Goal: Task Accomplishment & Management: Use online tool/utility

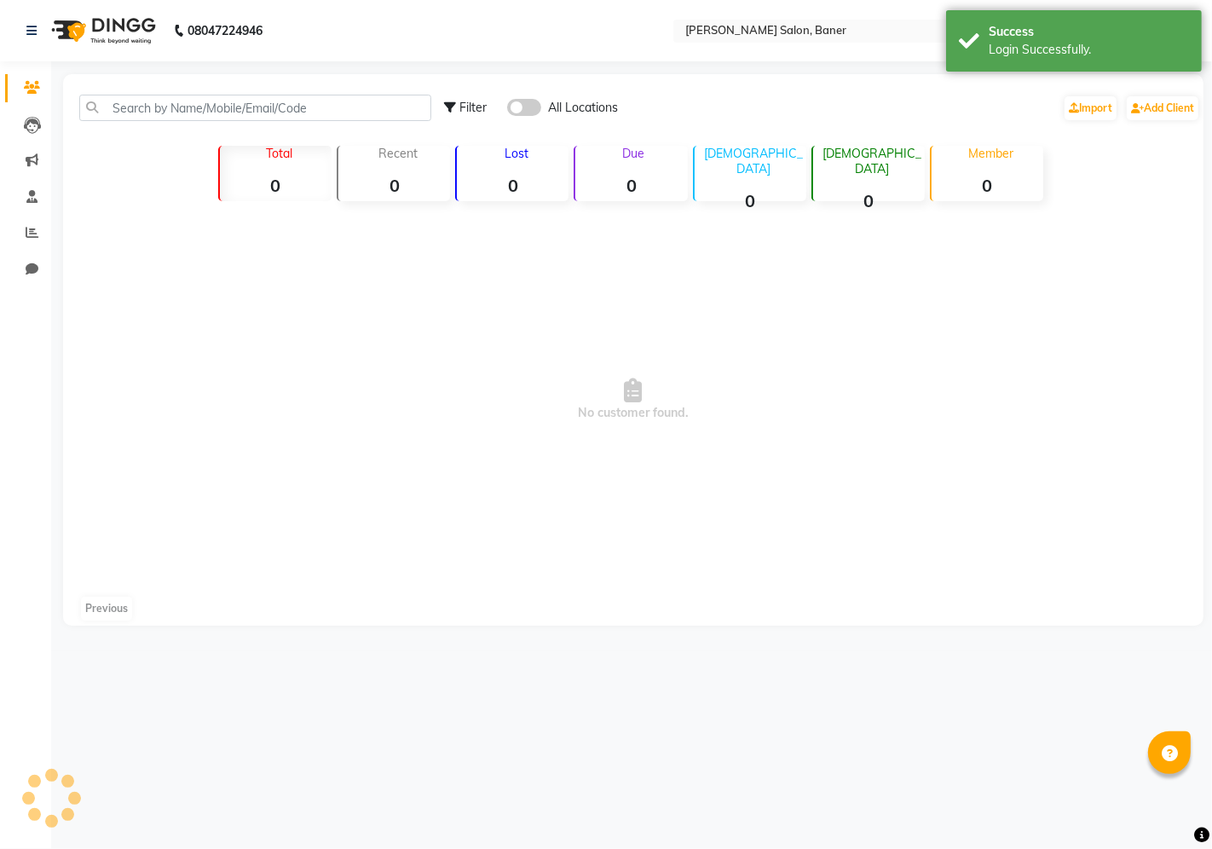
select select "en"
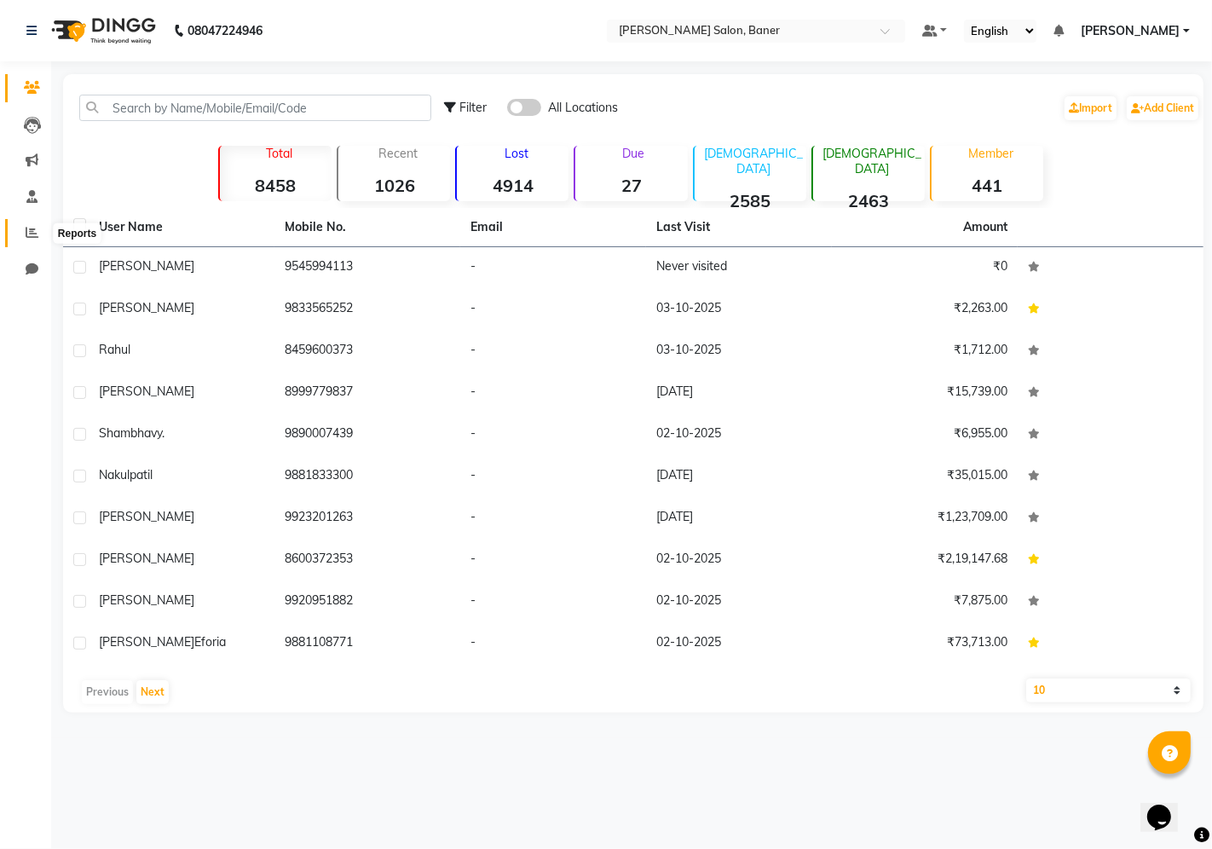
click at [19, 233] on span at bounding box center [32, 233] width 30 height 20
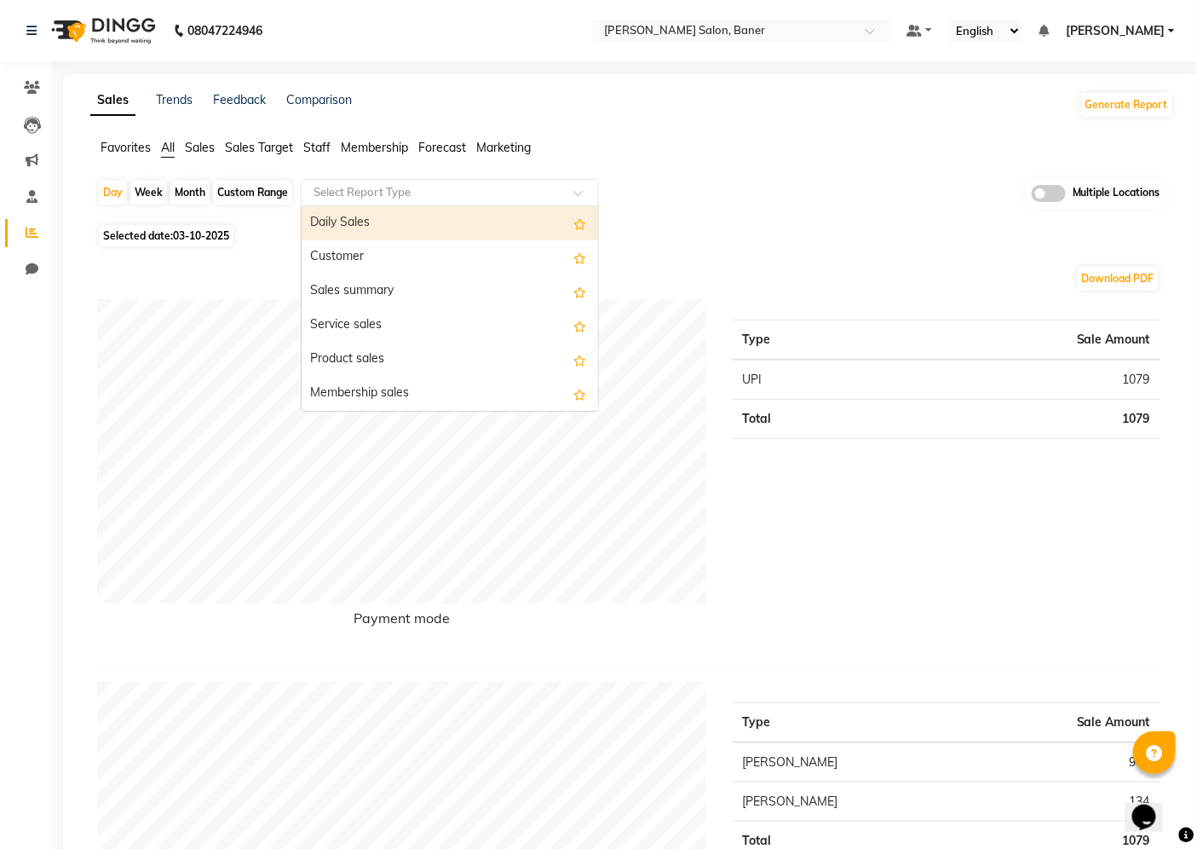
click at [559, 197] on div at bounding box center [450, 192] width 297 height 17
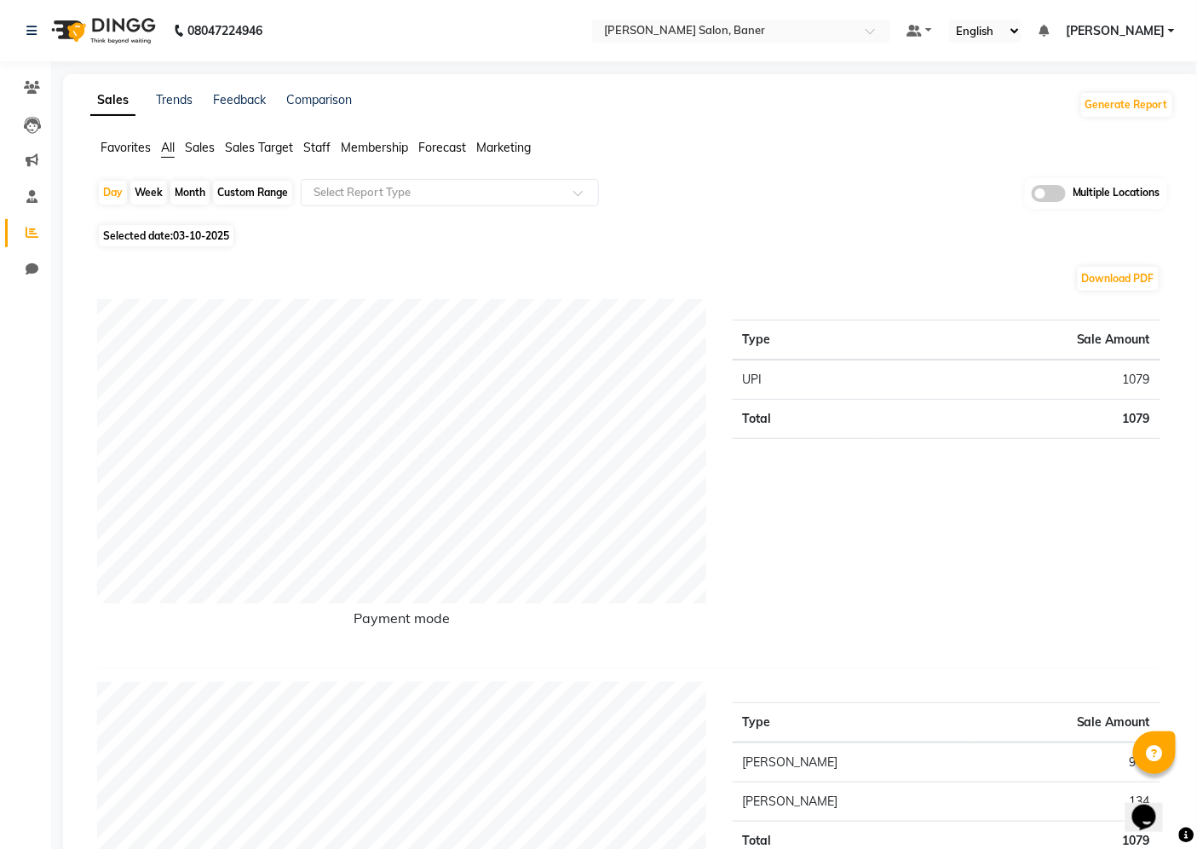
click at [321, 154] on span "Staff" at bounding box center [316, 147] width 27 height 15
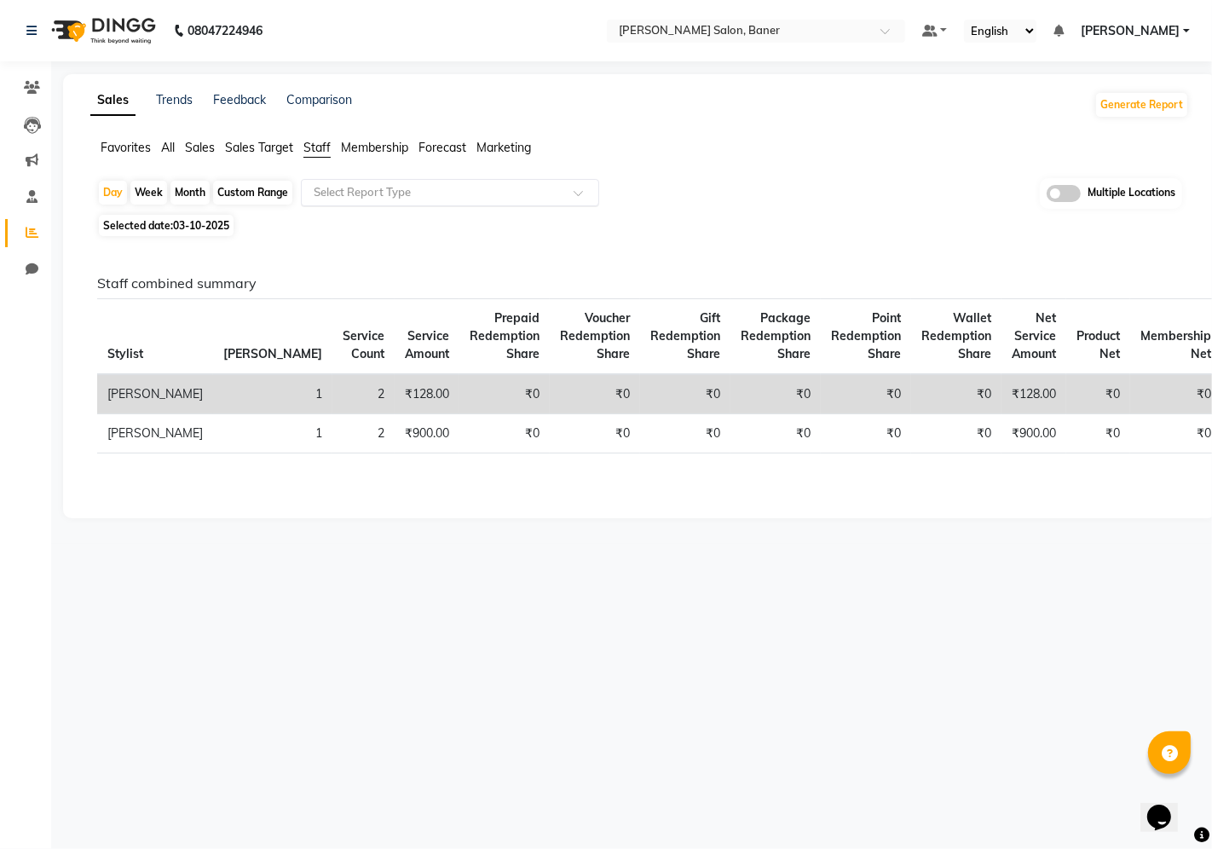
click at [401, 190] on input "text" at bounding box center [432, 192] width 245 height 17
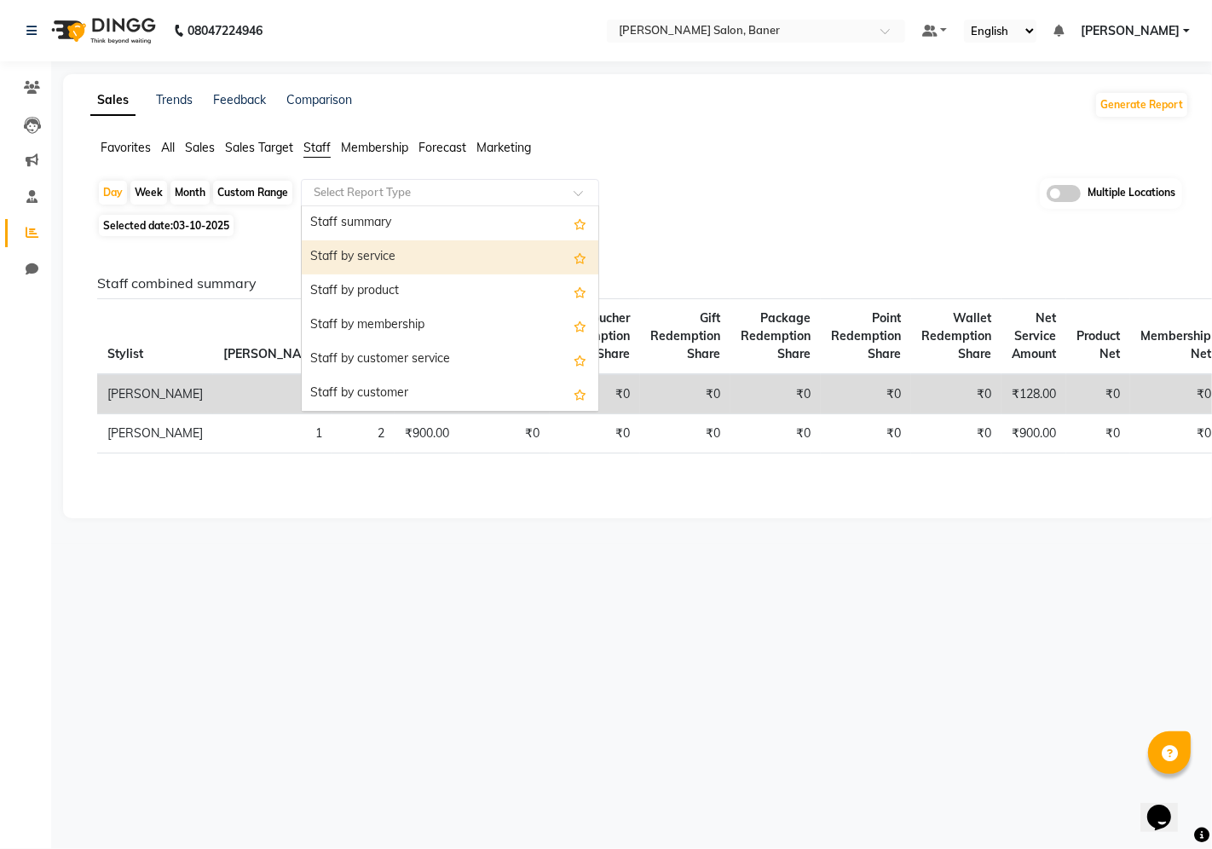
click at [395, 268] on div "Staff by service" at bounding box center [450, 257] width 297 height 34
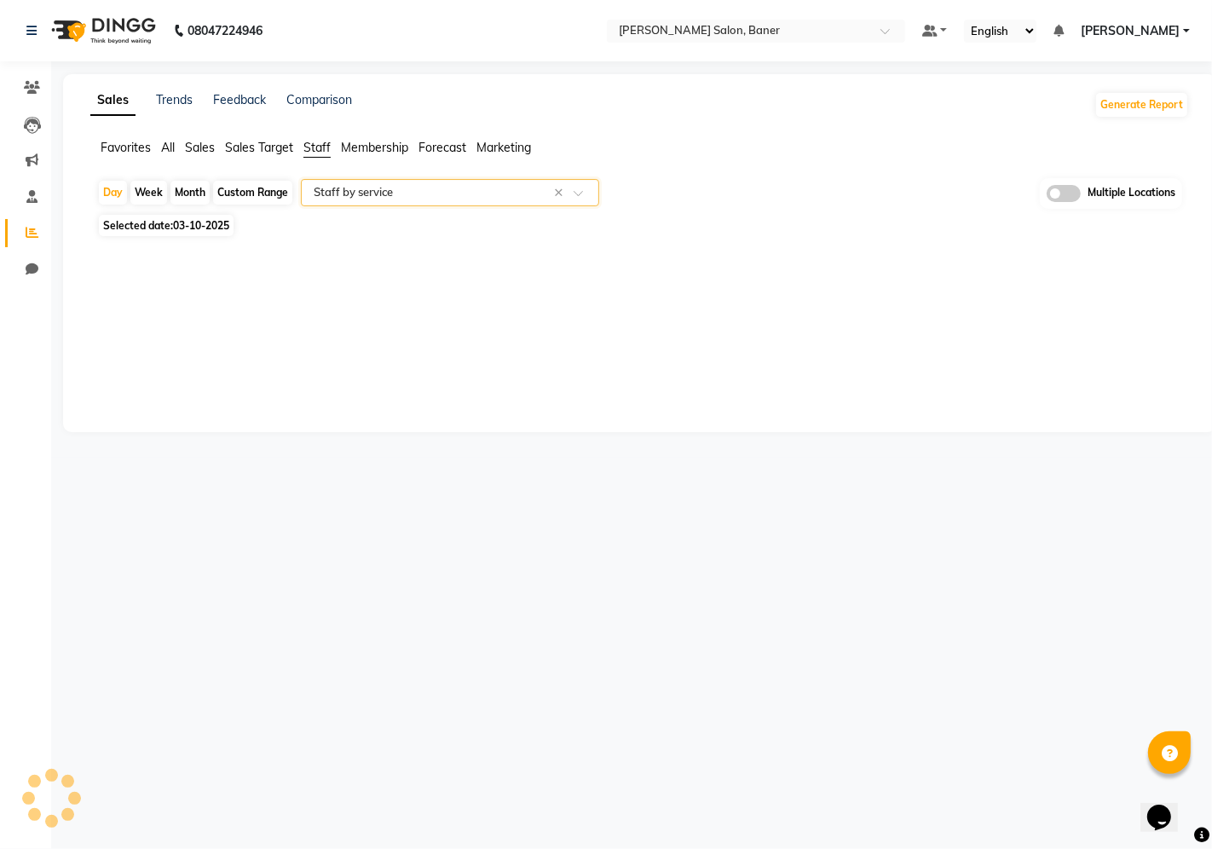
click at [261, 192] on div "Custom Range" at bounding box center [252, 193] width 79 height 24
select select "10"
select select "2025"
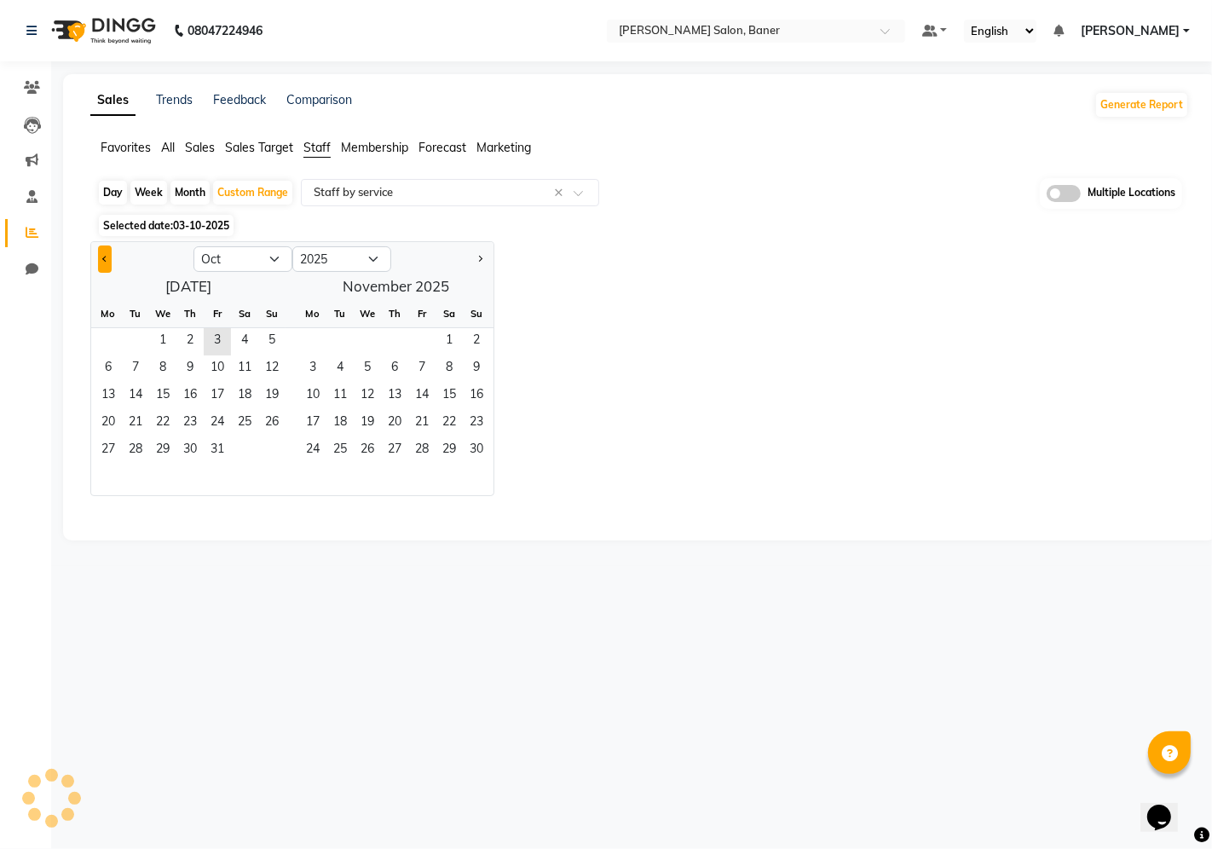
click at [103, 256] on button "Previous month" at bounding box center [105, 258] width 14 height 27
select select "9"
click at [112, 339] on span "1" at bounding box center [108, 341] width 27 height 27
select select "filtered_report"
select select "csv"
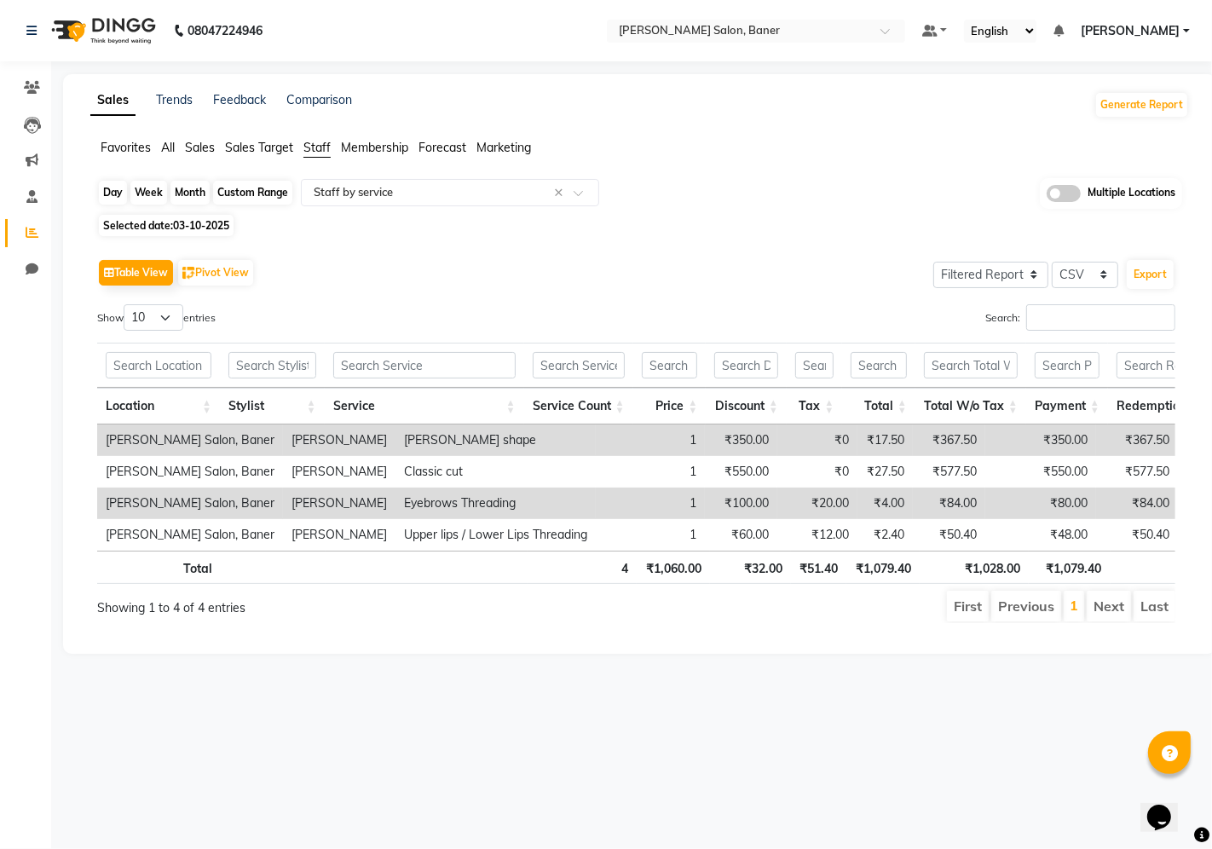
click at [245, 193] on div "Custom Range" at bounding box center [252, 193] width 79 height 24
select select "9"
select select "2025"
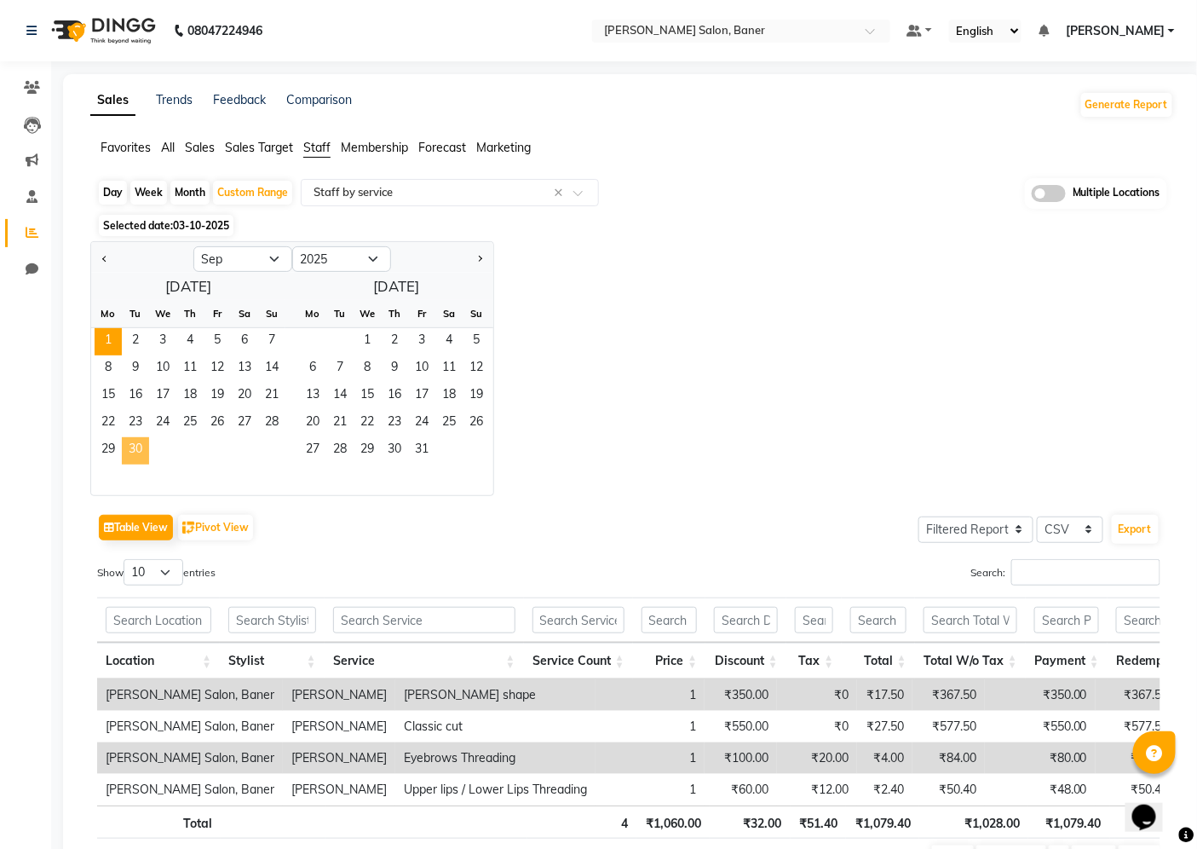
click at [142, 453] on span "30" at bounding box center [135, 450] width 27 height 27
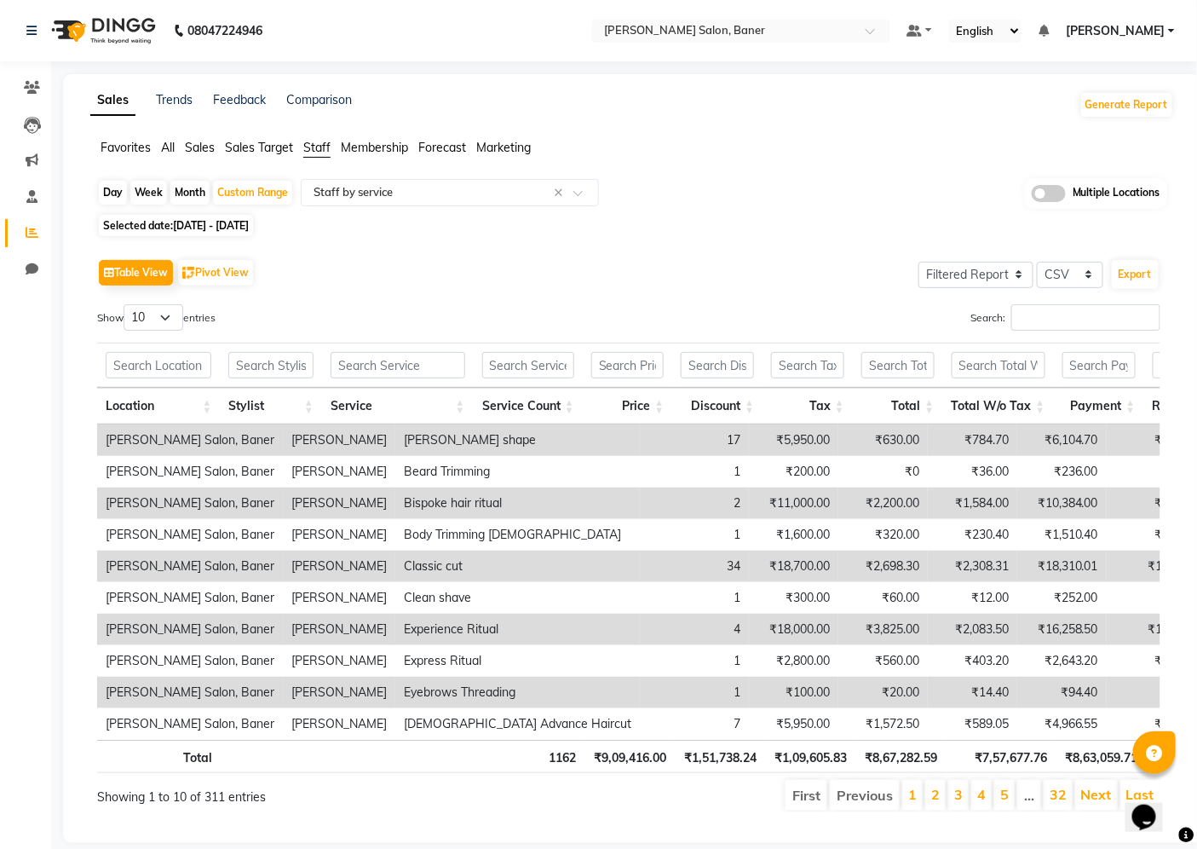
click at [680, 317] on div "Search:" at bounding box center [901, 320] width 519 height 33
click at [167, 315] on select "10 25 50 100" at bounding box center [154, 317] width 60 height 26
select select "100"
click at [126, 304] on select "10 25 50 100" at bounding box center [154, 317] width 60 height 26
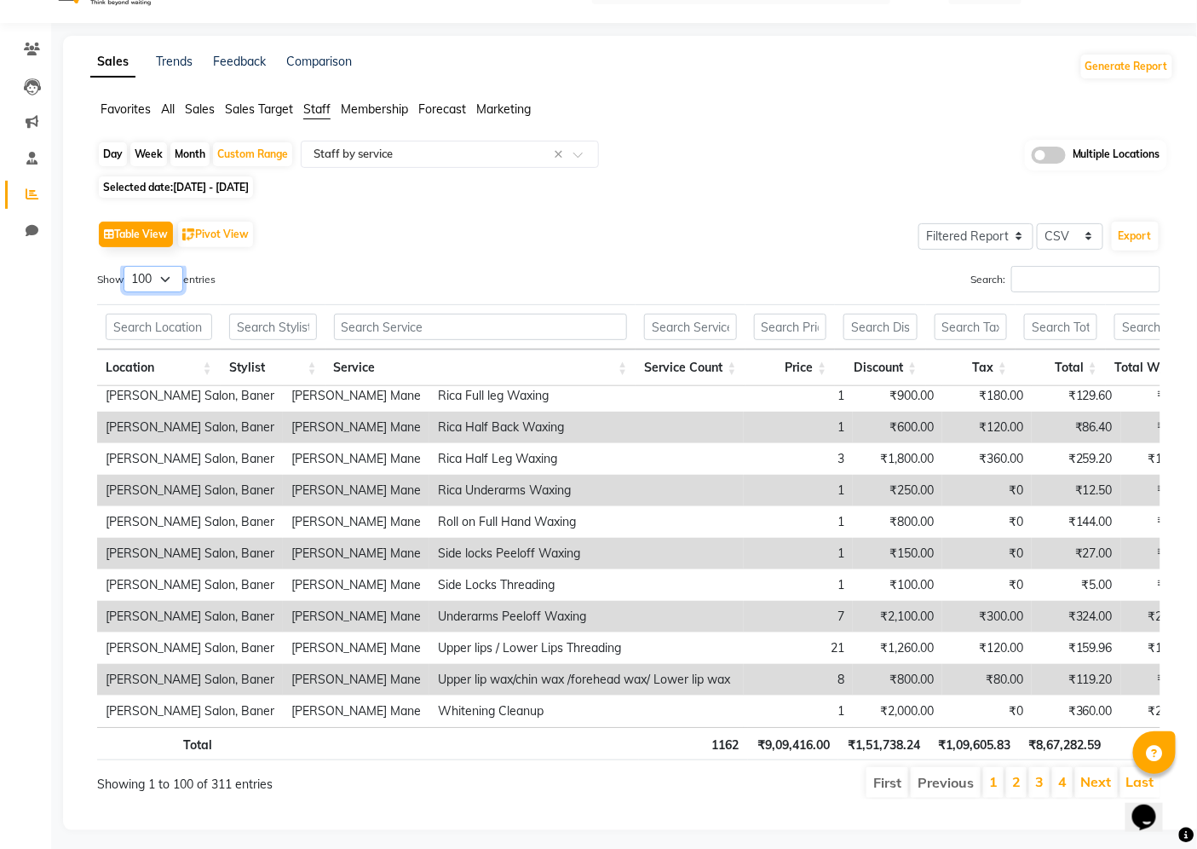
scroll to position [60, 0]
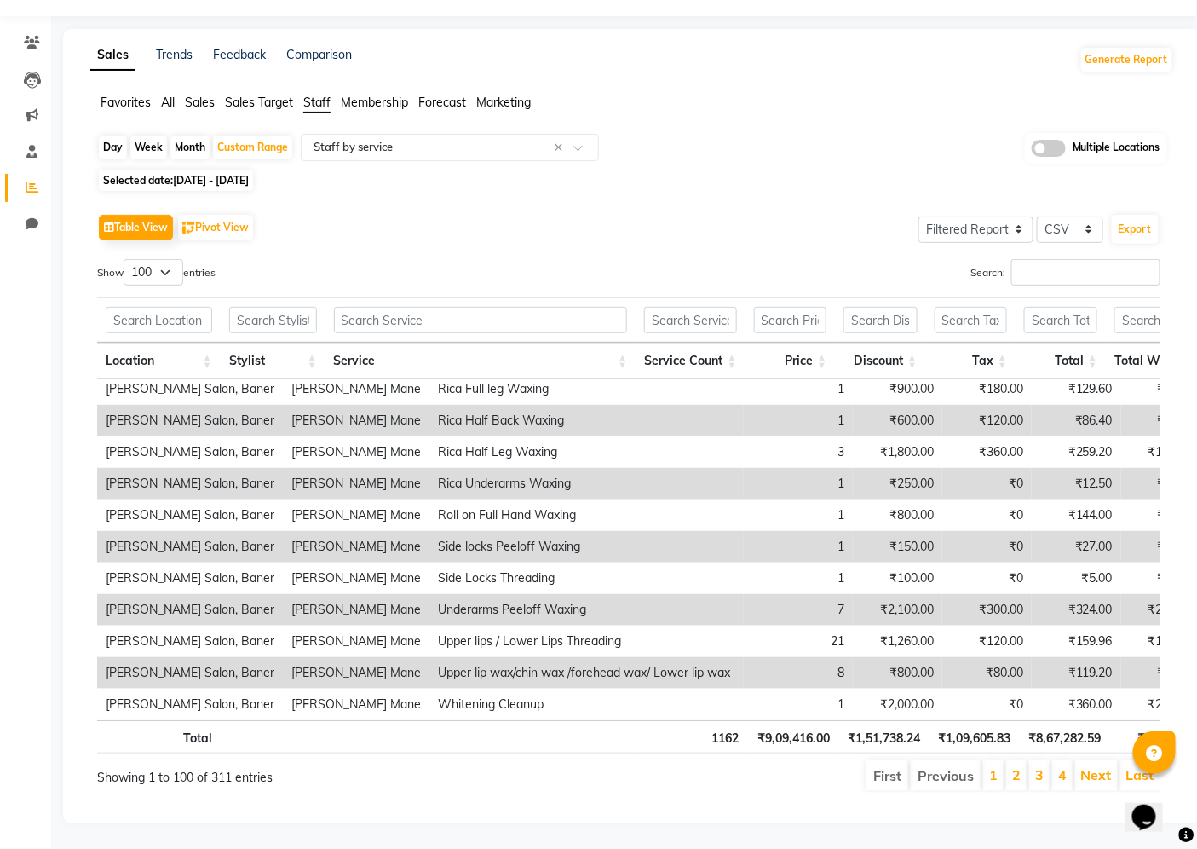
click at [1009, 768] on li "2" at bounding box center [1017, 775] width 20 height 31
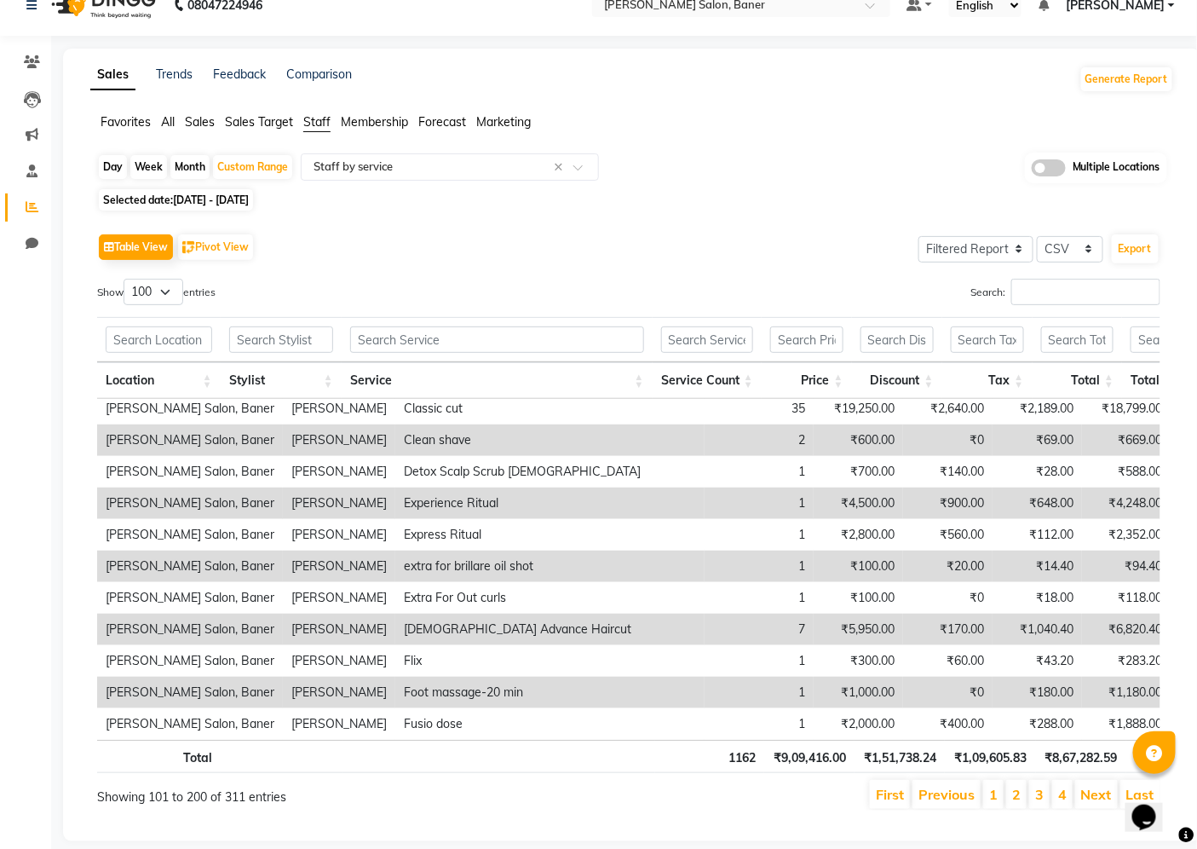
scroll to position [0, 0]
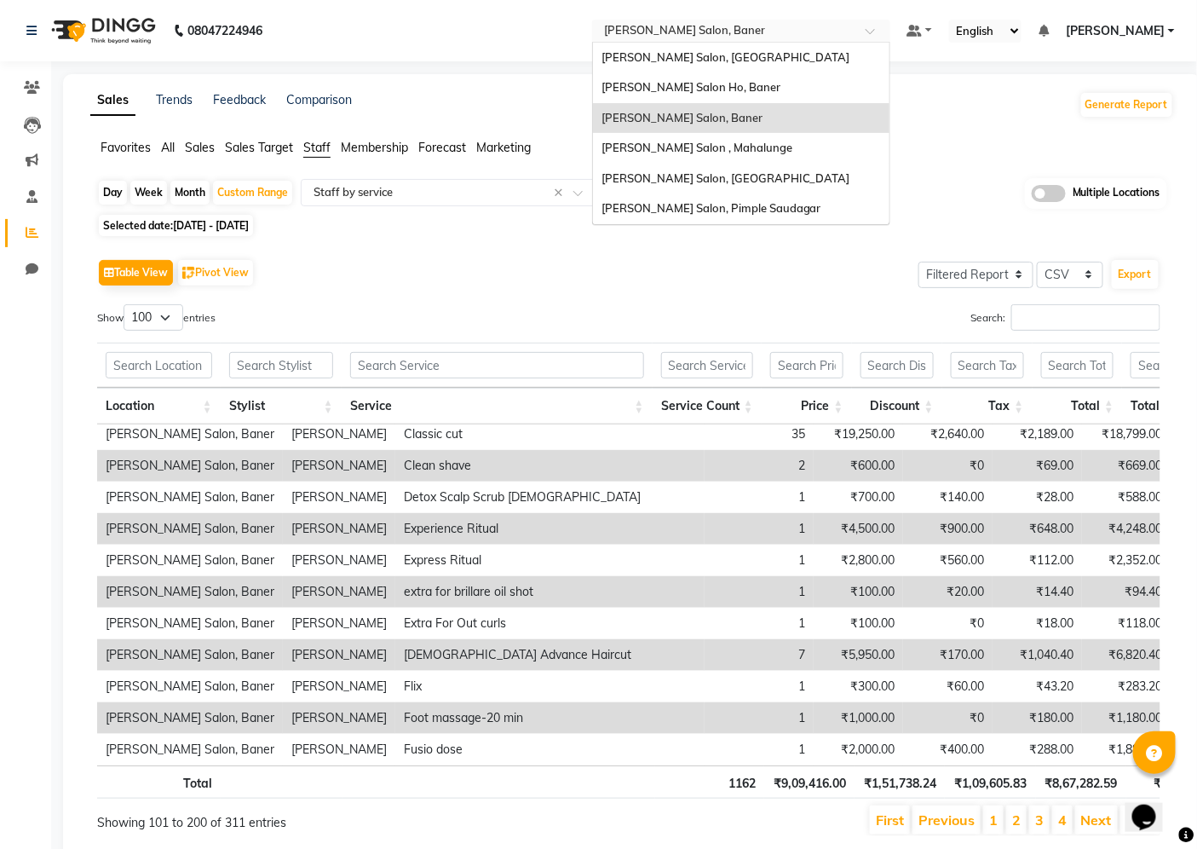
click at [778, 38] on input "text" at bounding box center [724, 32] width 247 height 17
click at [762, 112] on div "[PERSON_NAME] Salon, Baner" at bounding box center [741, 118] width 297 height 31
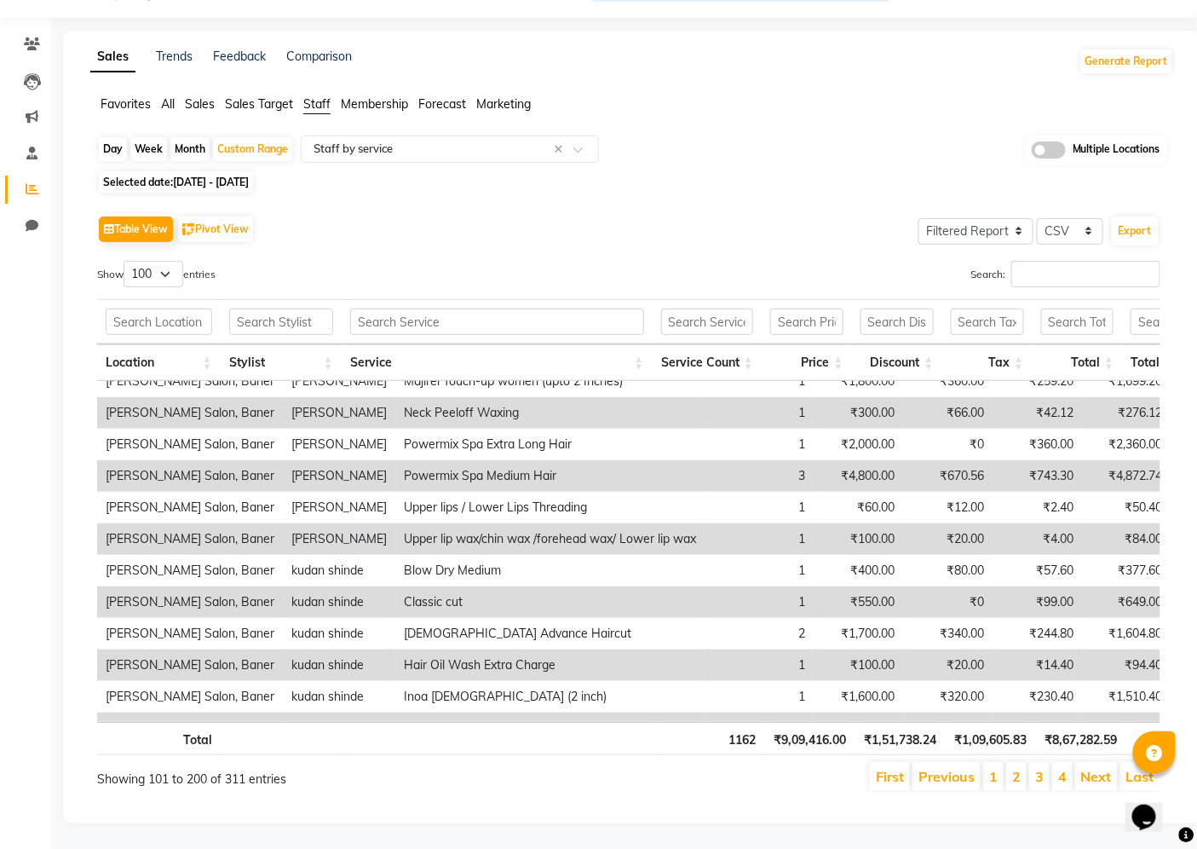
scroll to position [1118, 0]
click at [245, 309] on input "text" at bounding box center [281, 322] width 104 height 26
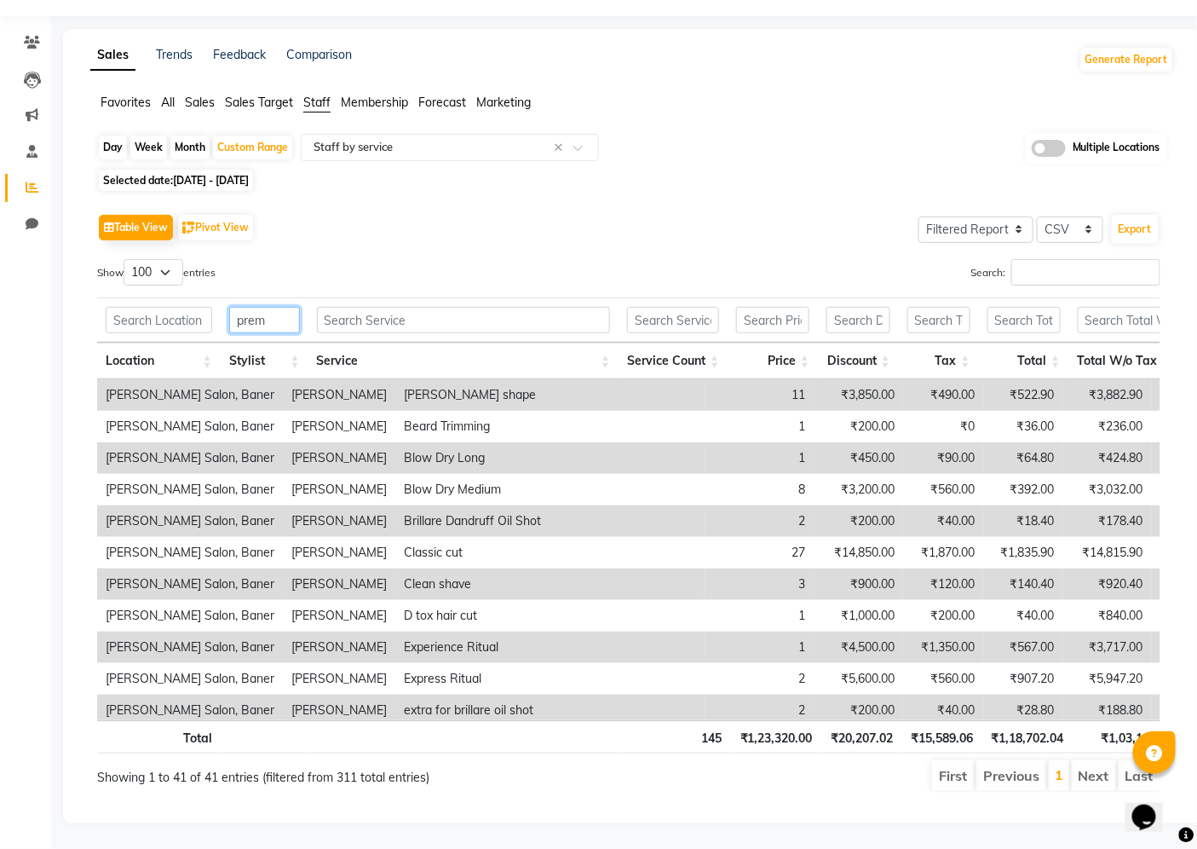
type input "prem"
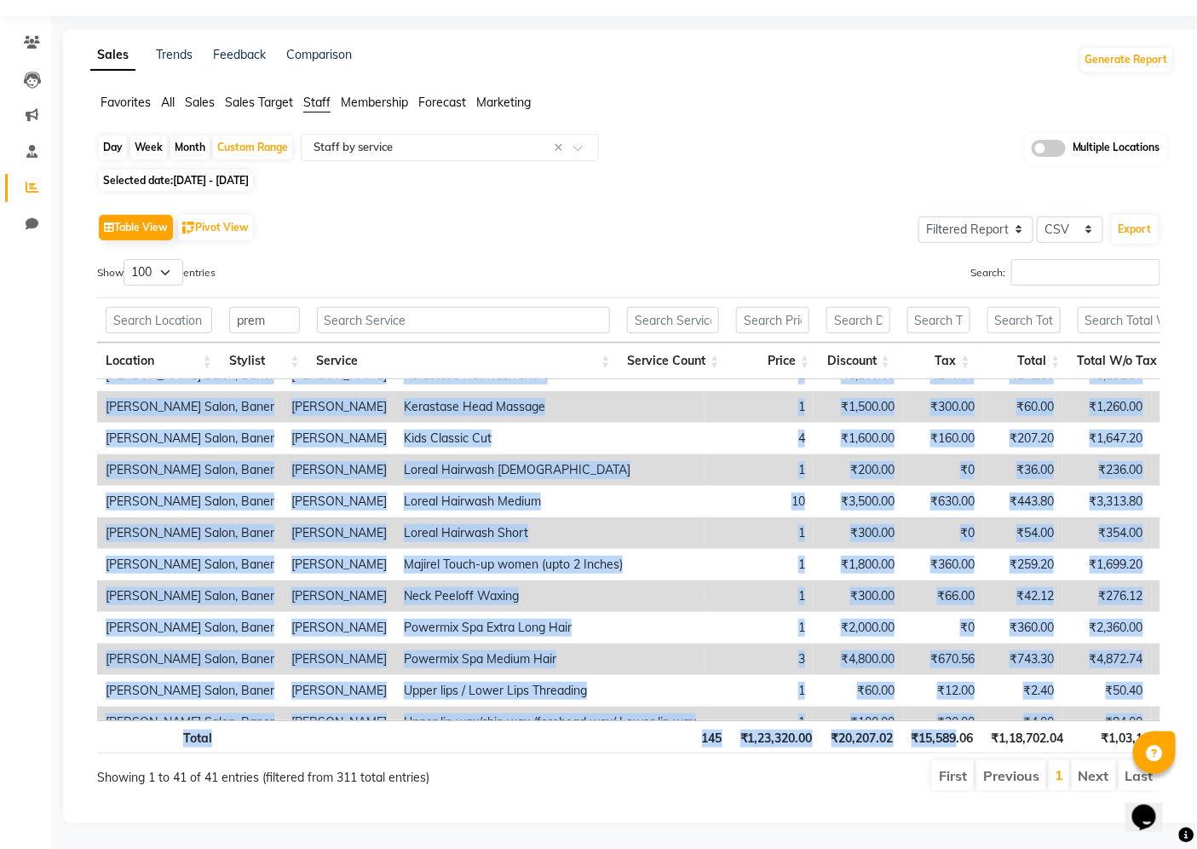
scroll to position [965, 0]
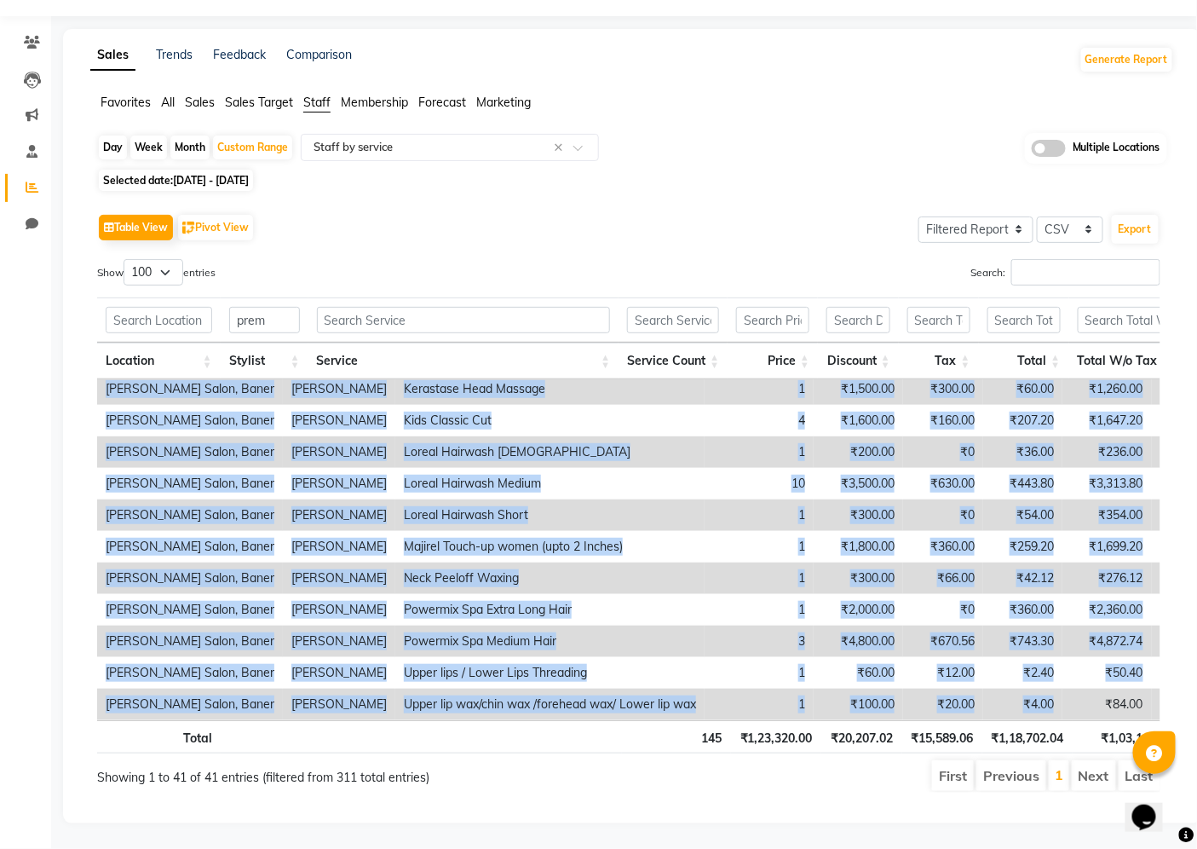
drag, startPoint x: 222, startPoint y: 381, endPoint x: 1021, endPoint y: 677, distance: 852.4
click at [1021, 677] on tbody "[PERSON_NAME] Salon, Baner [PERSON_NAME] [PERSON_NAME] shape 11 ₹3,850.00 ₹490.…" at bounding box center [895, 73] width 1596 height 1293
copy tbody "Lore ipsumd Sitam conse 04 ₹3,347.95 ₹024.70 ₹269.18 ₹0,649.79 ₹0,784.28 ₹8,870…"
